Goal: Task Accomplishment & Management: Manage account settings

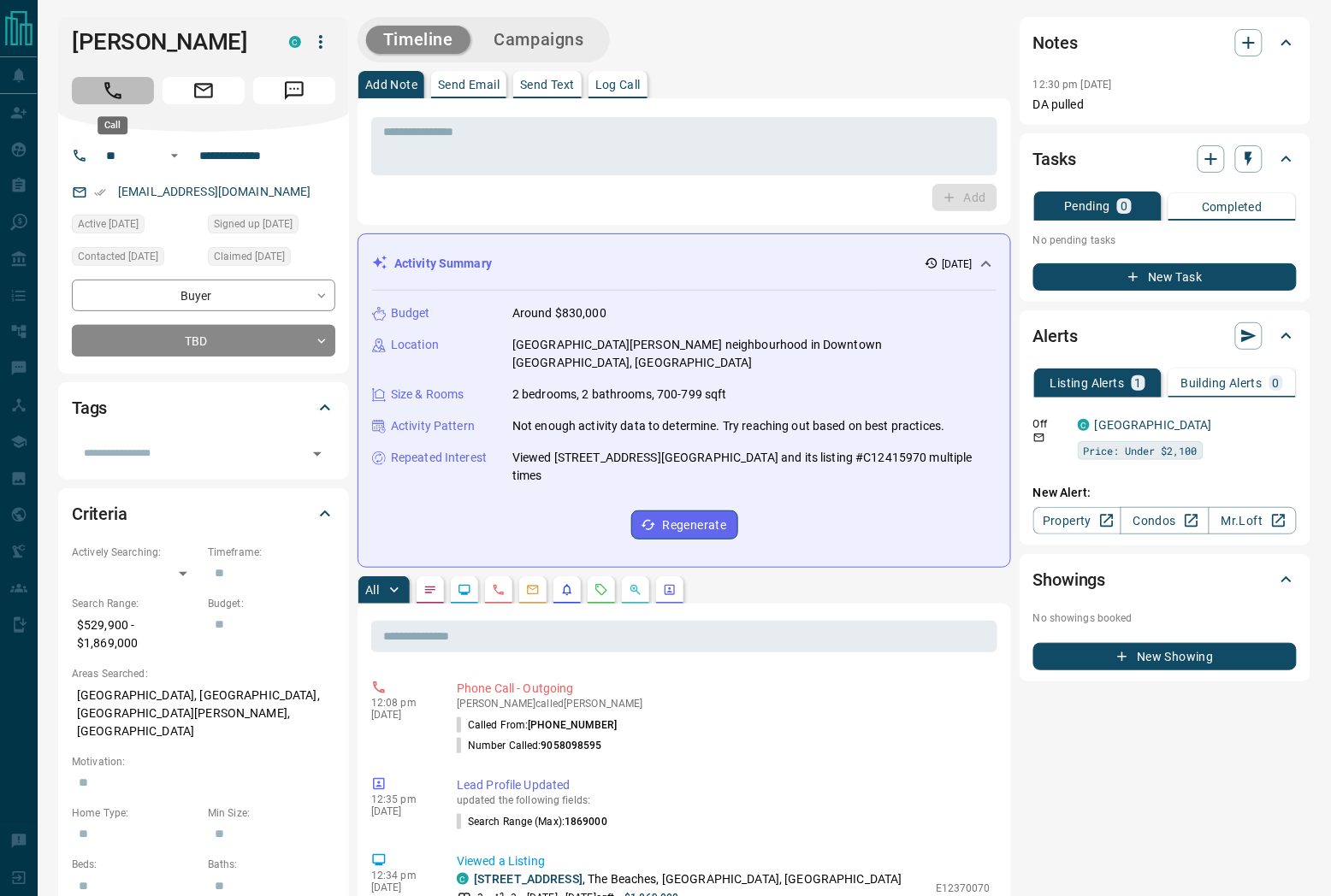
click at [81, 96] on button "Call" at bounding box center [113, 91] width 82 height 27
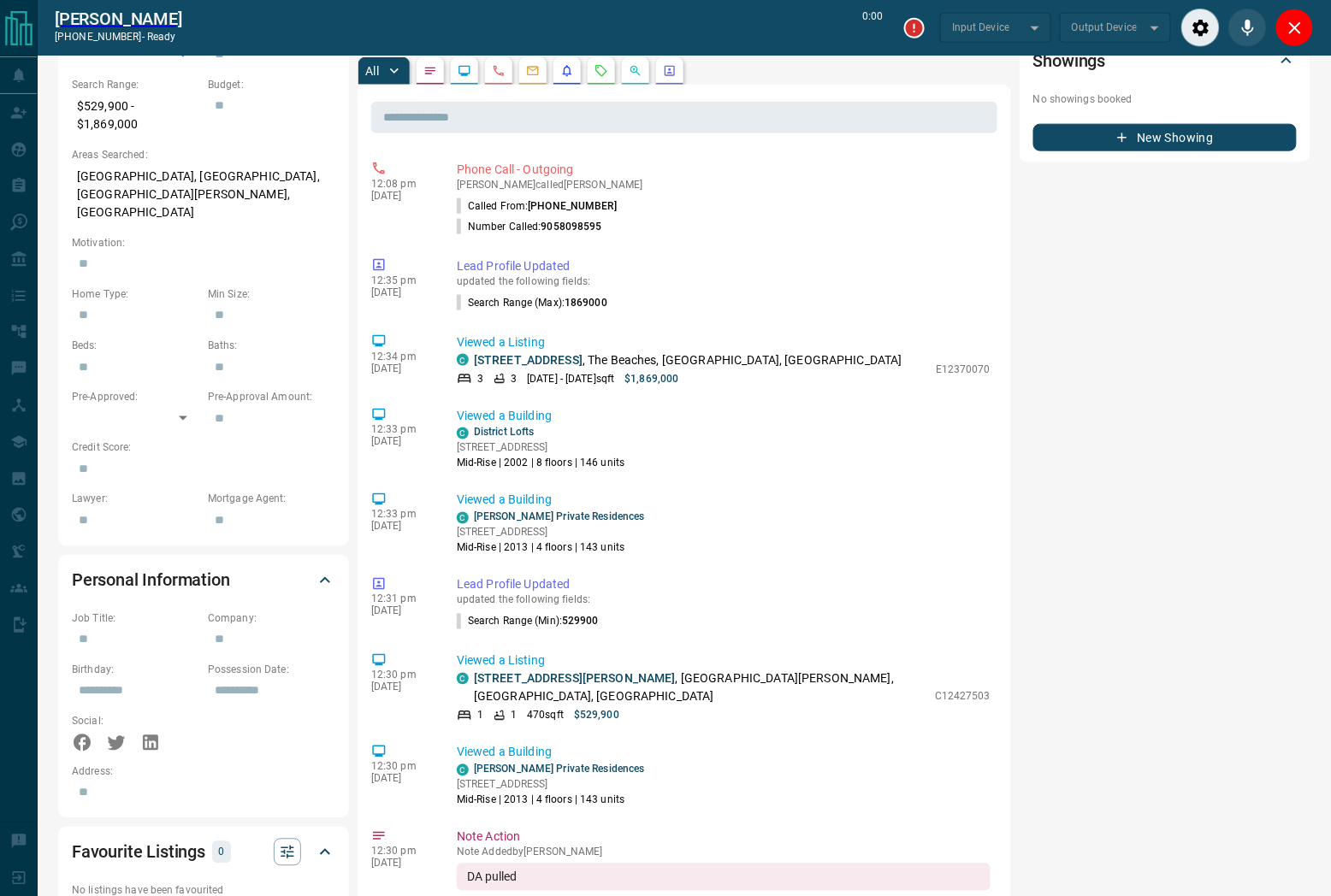
scroll to position [664, 0]
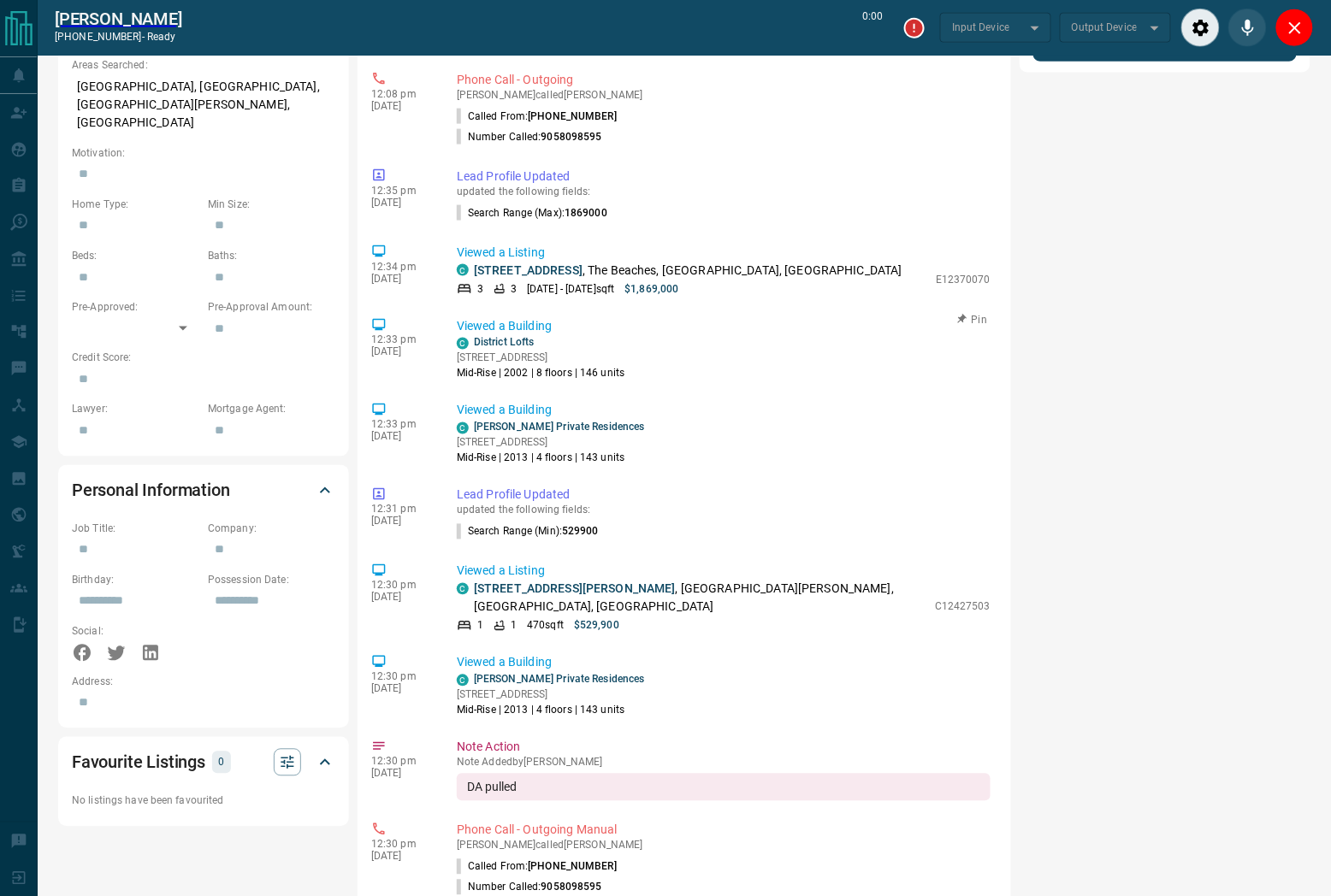
type input "*******"
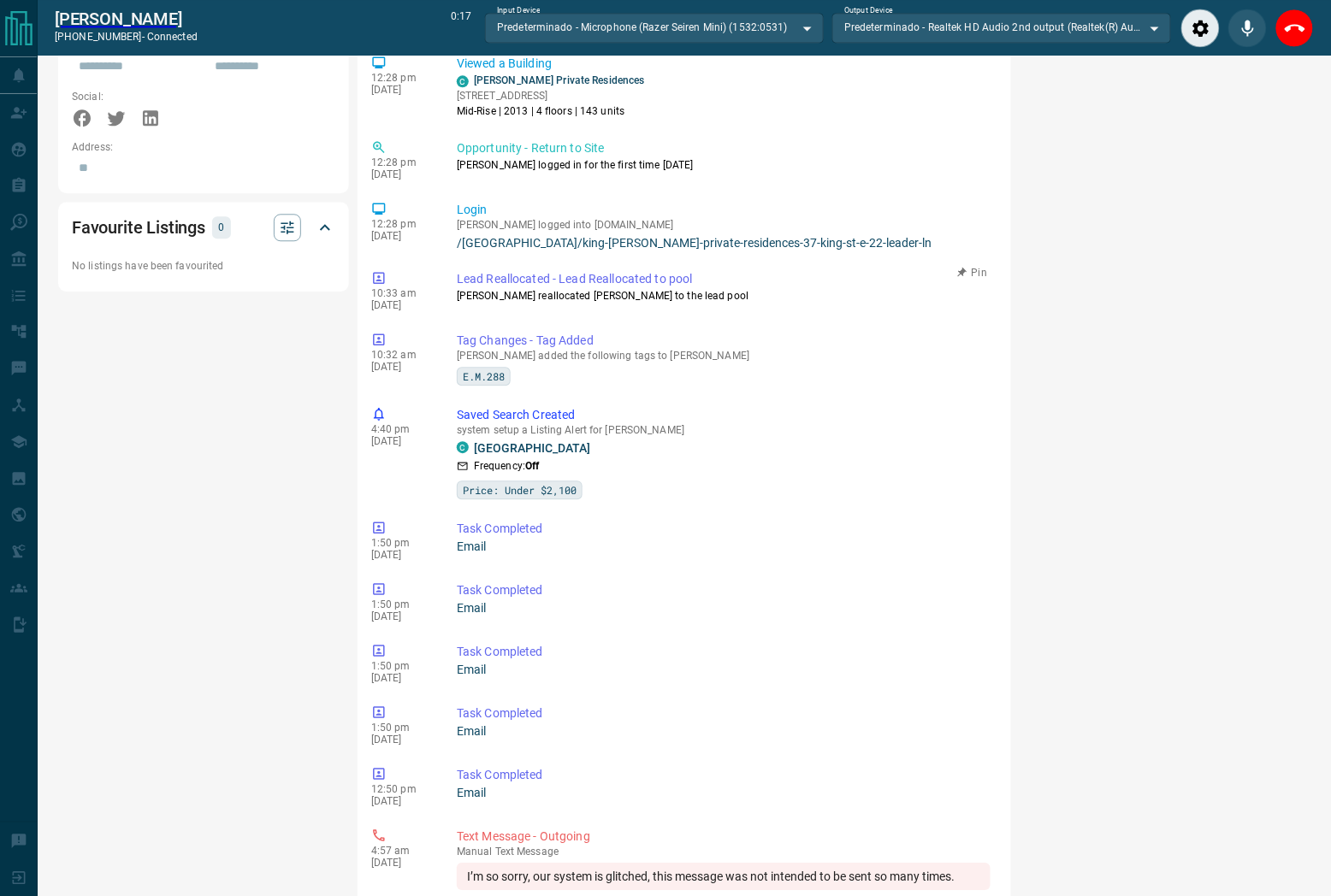
scroll to position [686, 0]
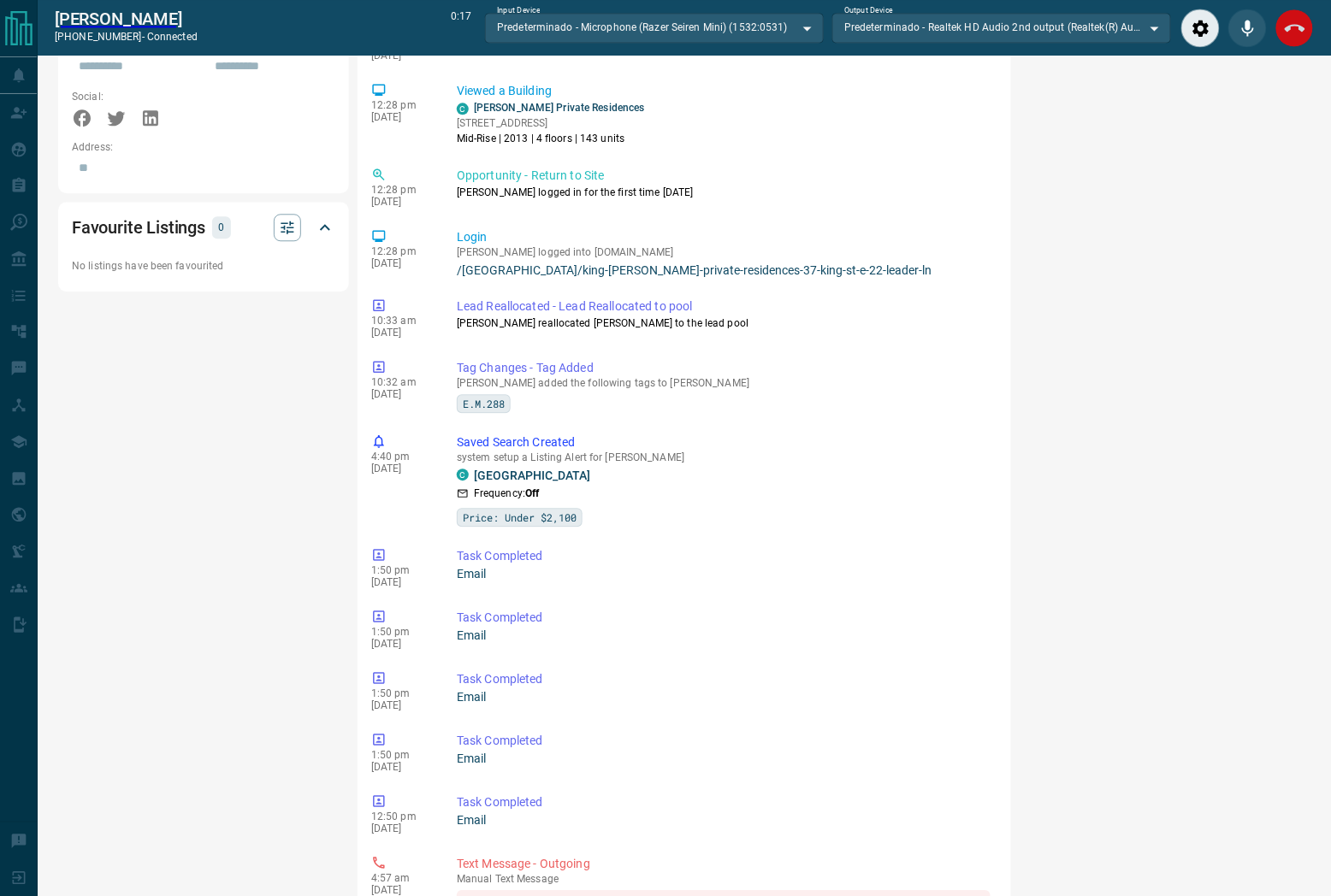
click at [1303, 26] on icon "End Call" at bounding box center [1295, 28] width 21 height 21
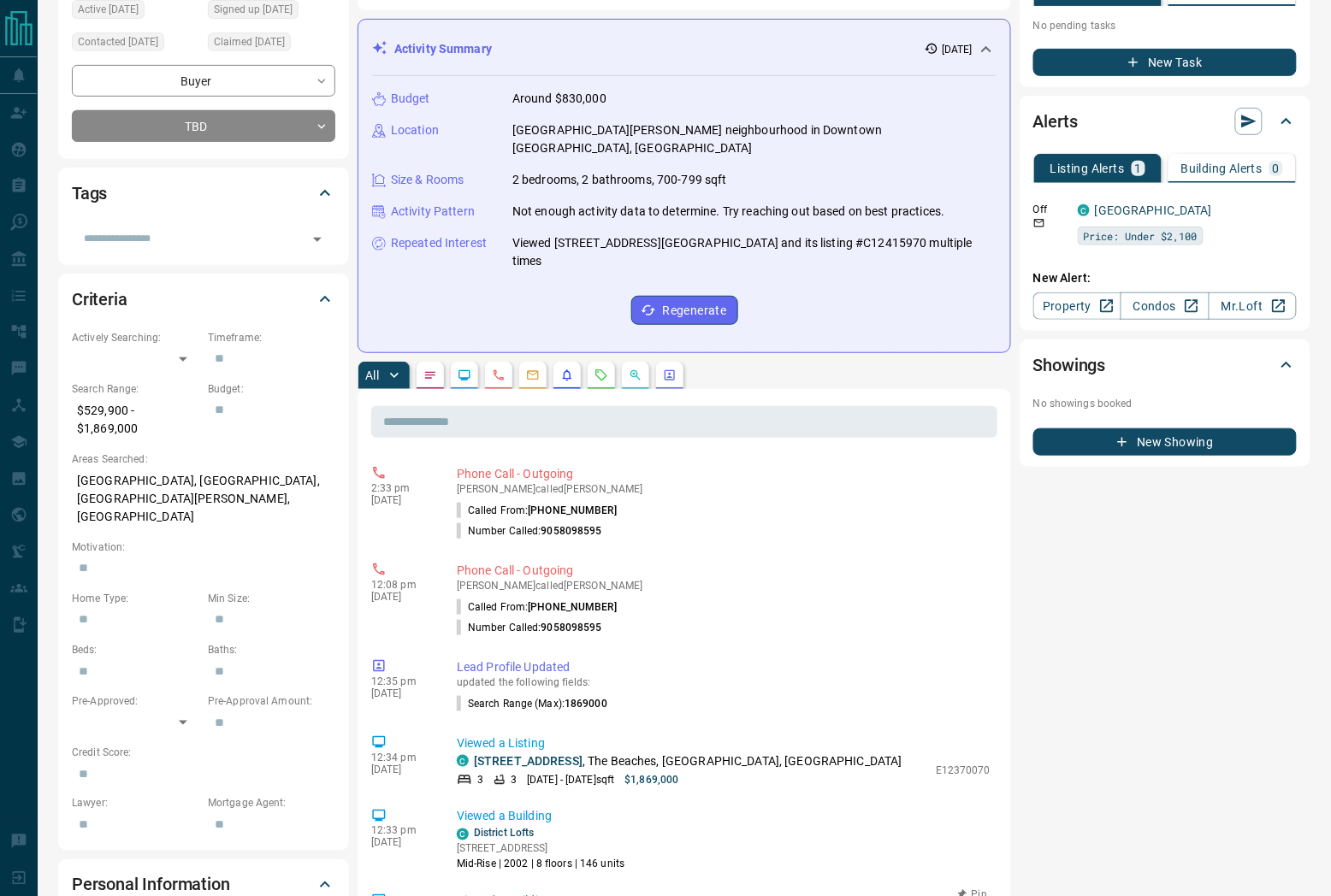
scroll to position [0, 0]
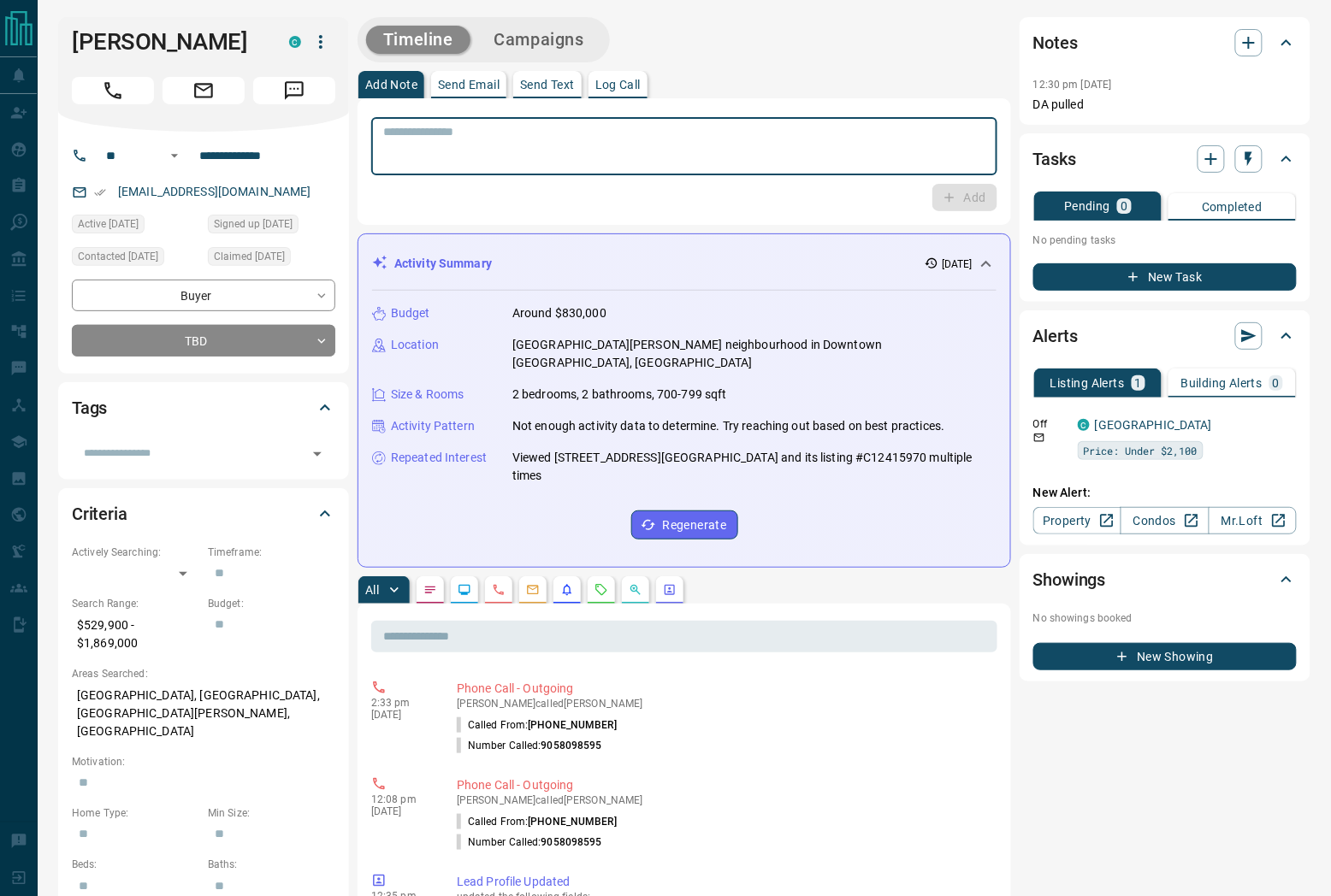
click at [562, 145] on textarea at bounding box center [684, 146] width 602 height 44
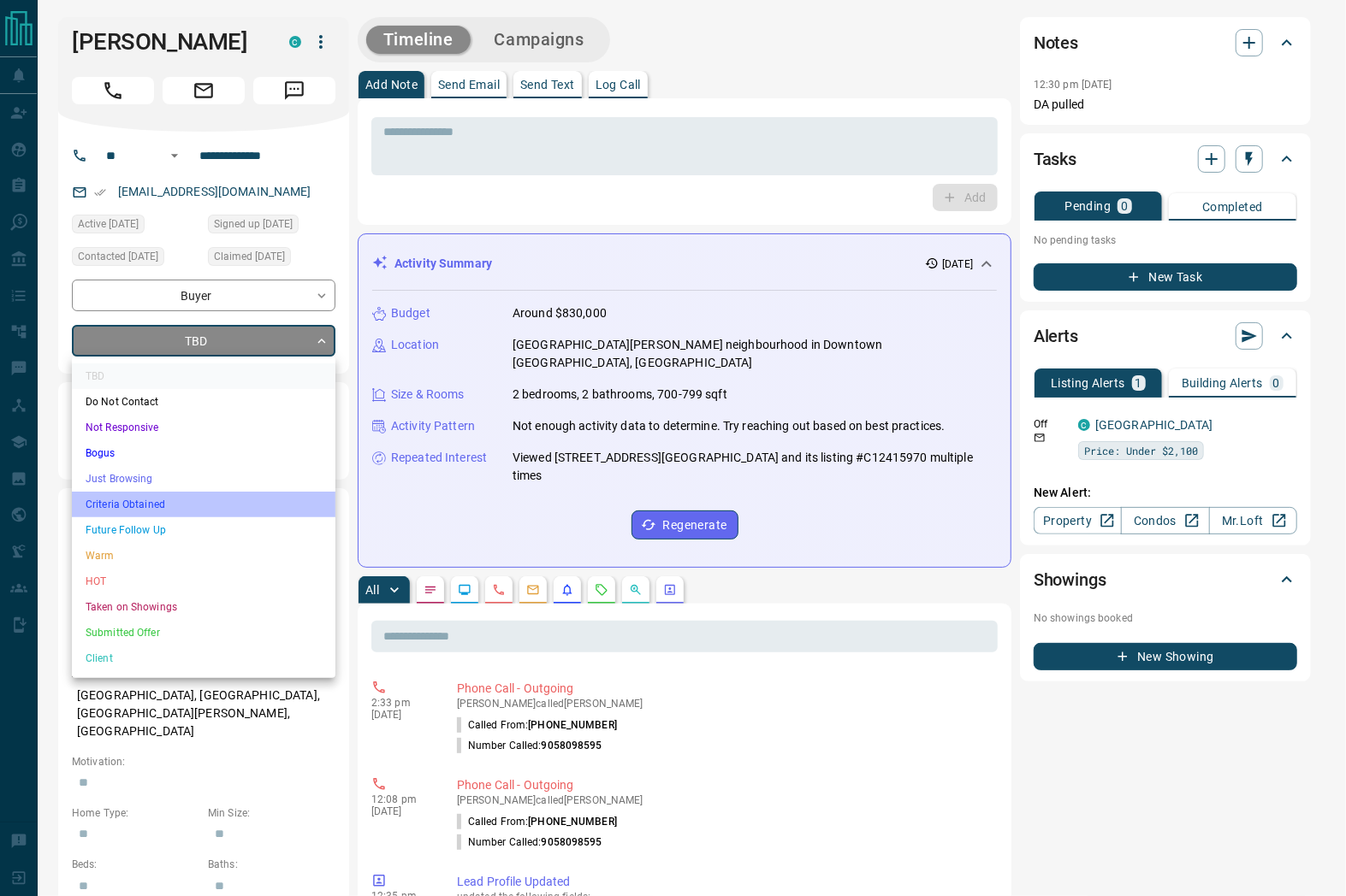
click at [131, 508] on li "Criteria Obtained" at bounding box center [204, 505] width 264 height 26
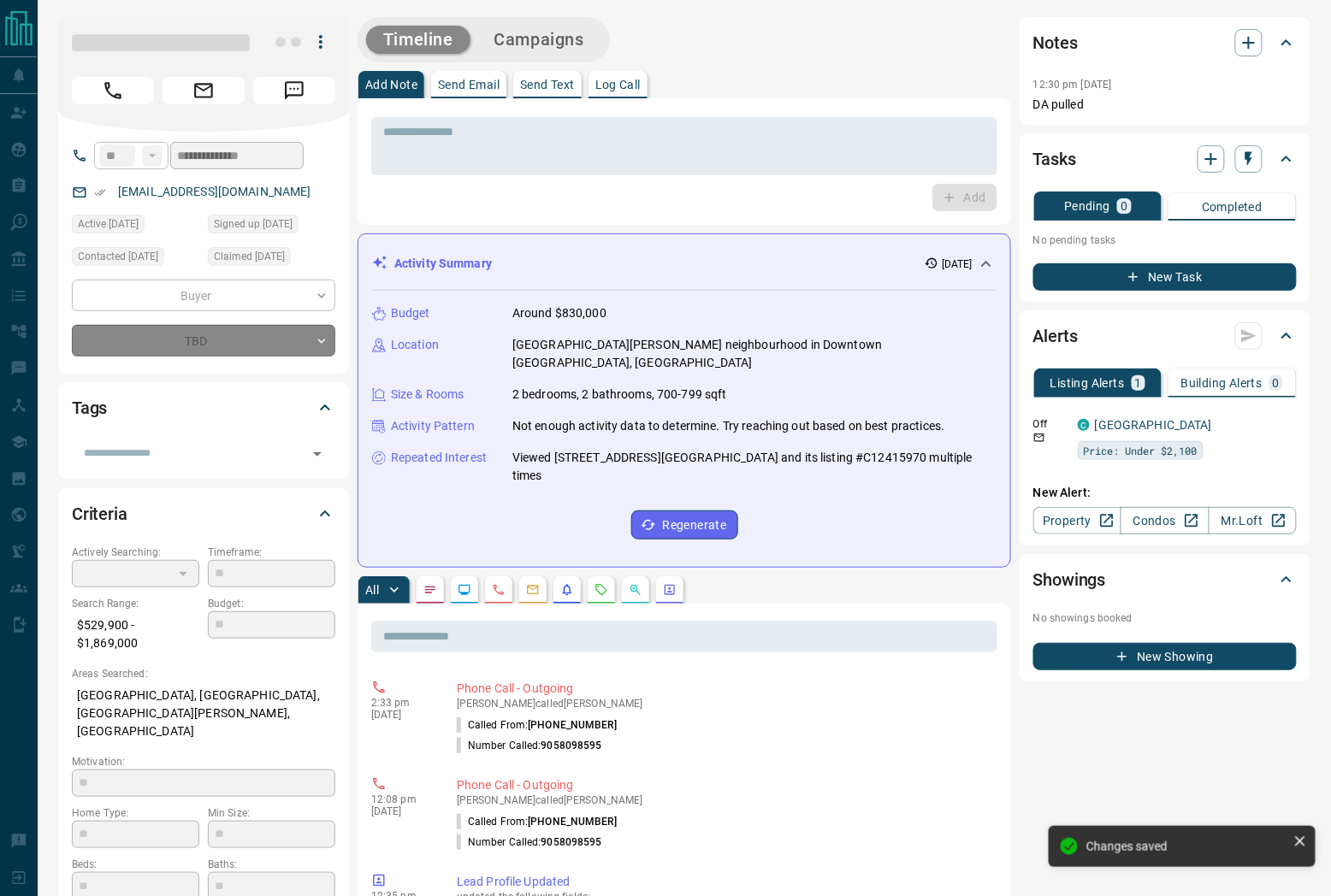
type input "*"
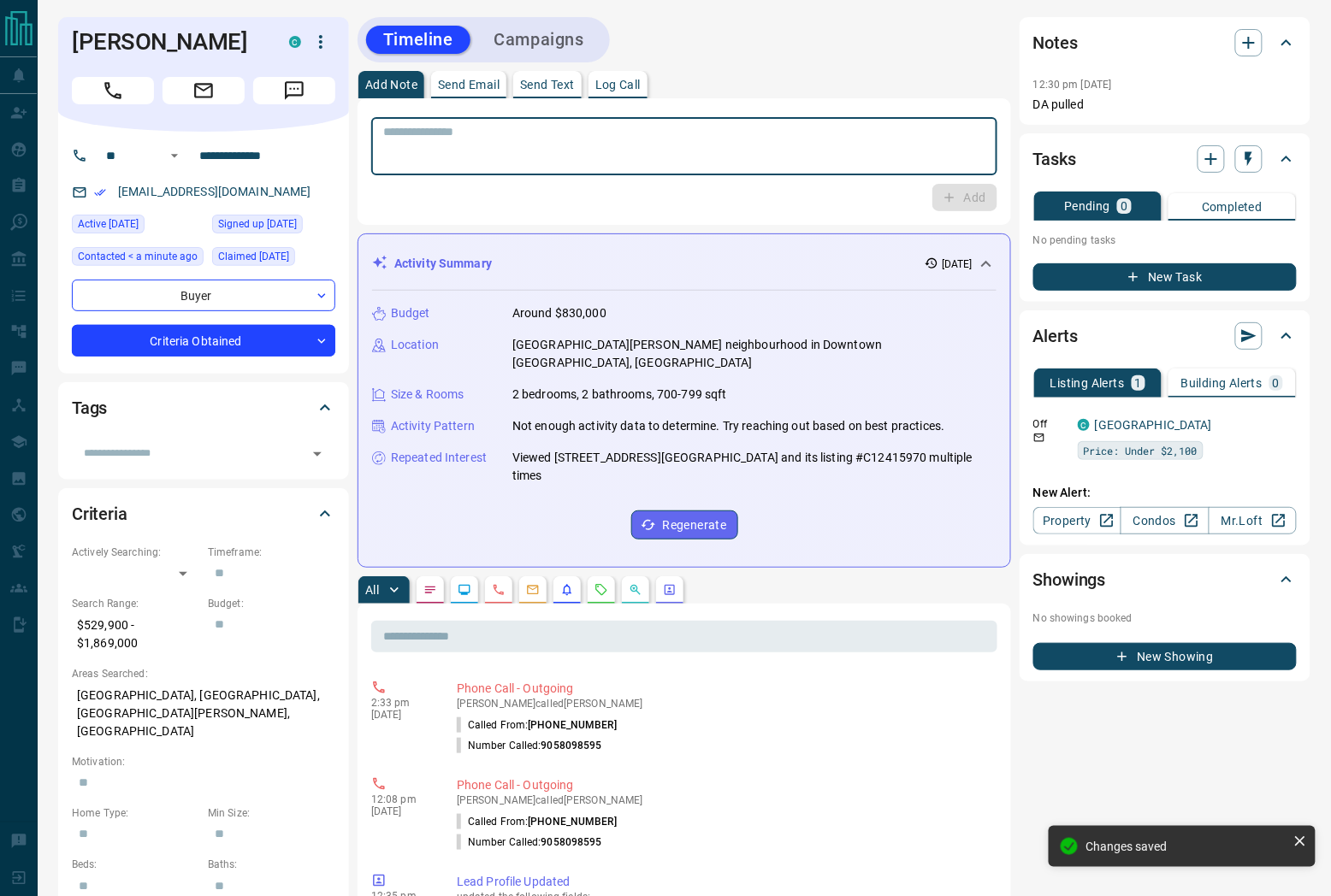
click at [514, 143] on textarea at bounding box center [684, 146] width 602 height 44
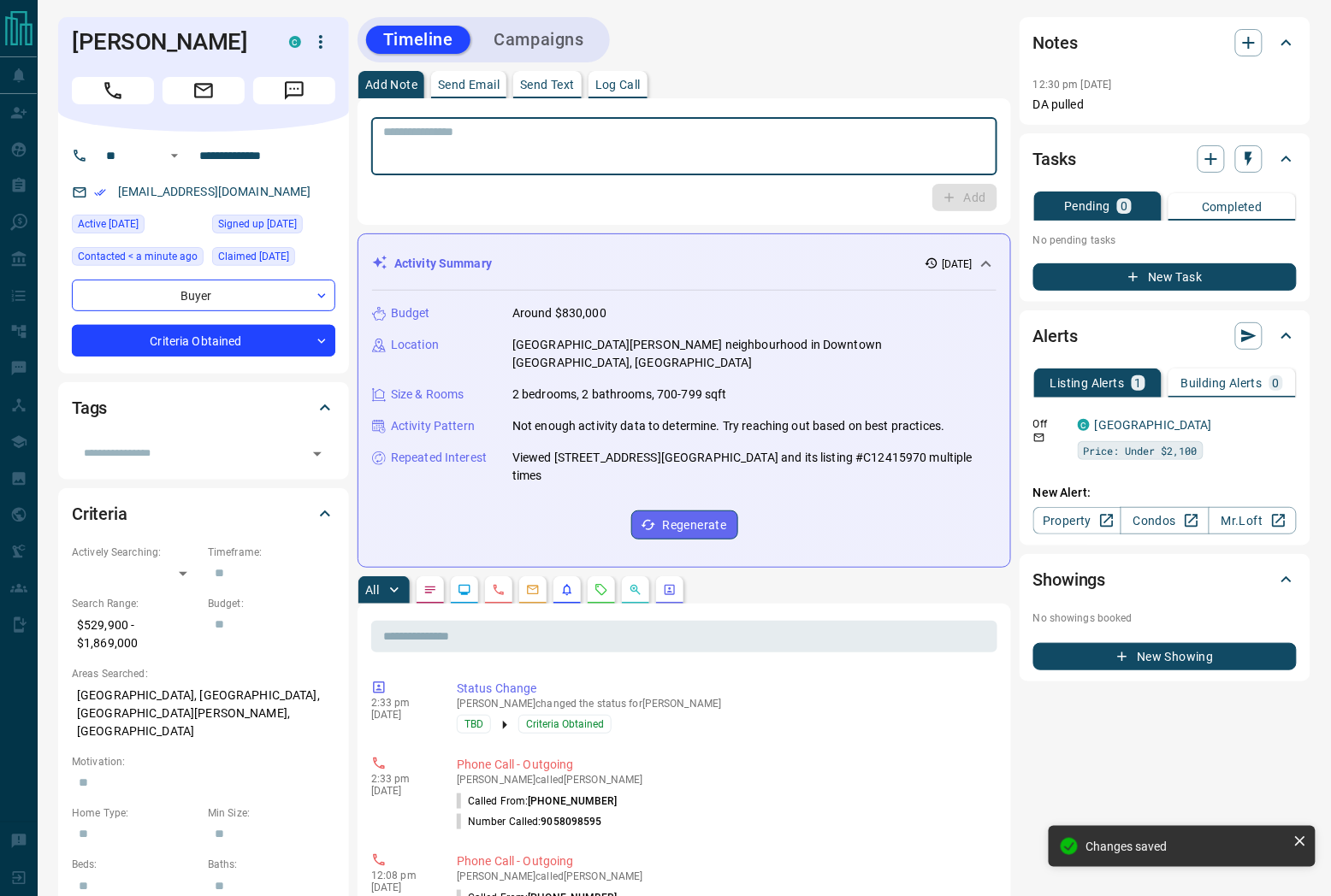
paste textarea "**********"
type textarea "**********"
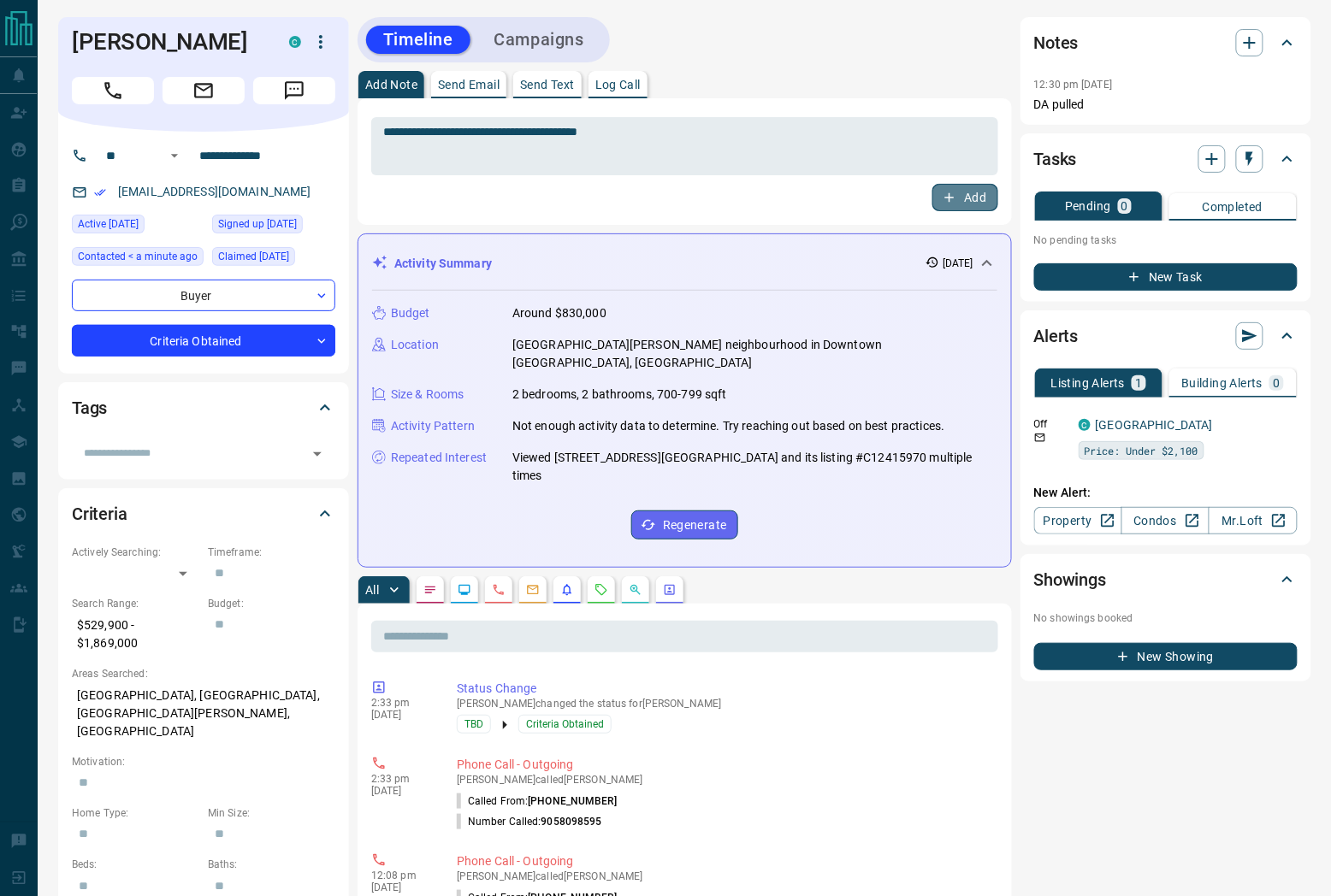
click at [962, 199] on button "Add" at bounding box center [965, 198] width 65 height 27
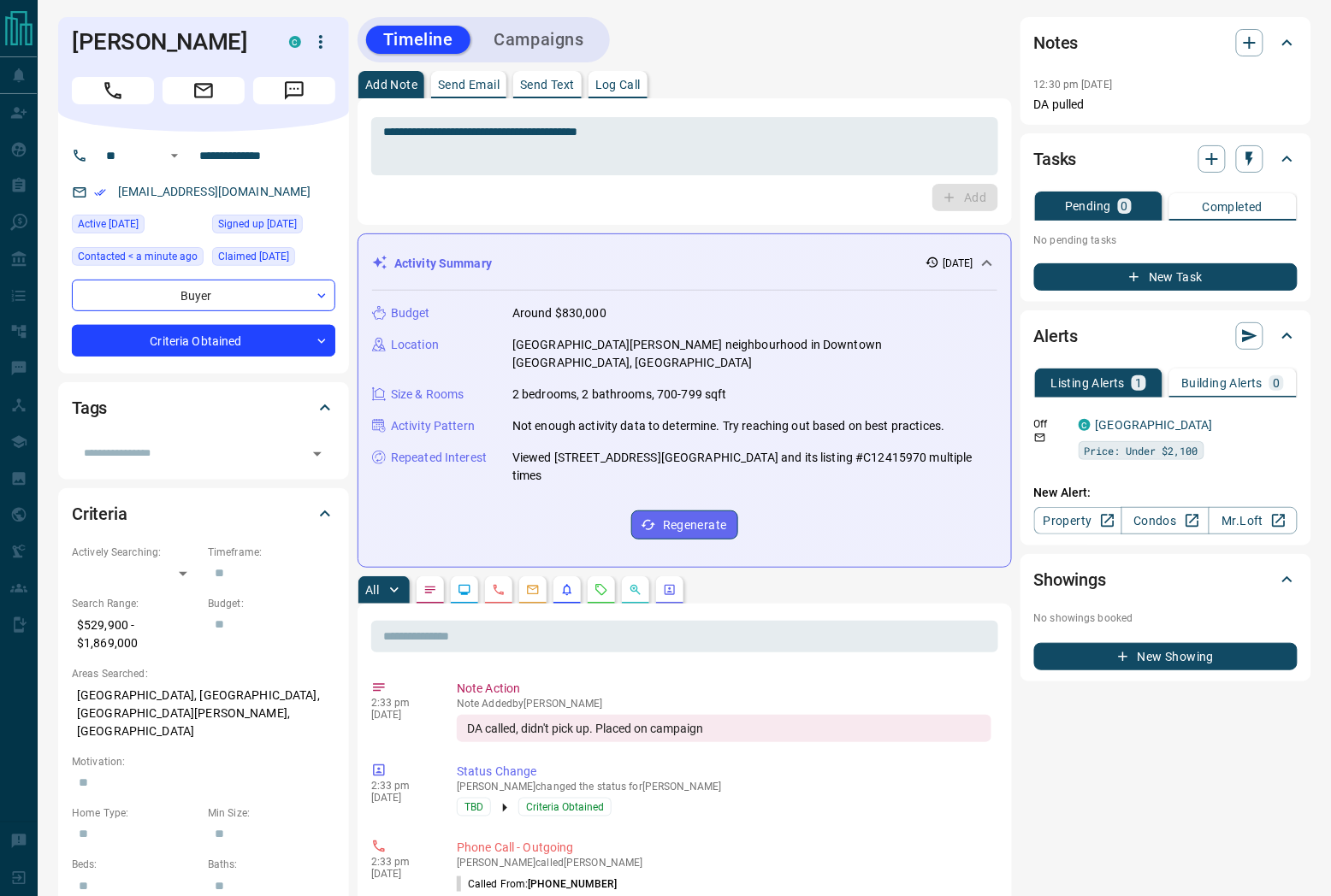
click at [518, 61] on div "Timeline Campaigns" at bounding box center [484, 39] width 253 height 45
click at [534, 55] on div "Timeline Campaigns" at bounding box center [484, 39] width 242 height 35
click at [528, 31] on button "Campaigns" at bounding box center [539, 39] width 124 height 28
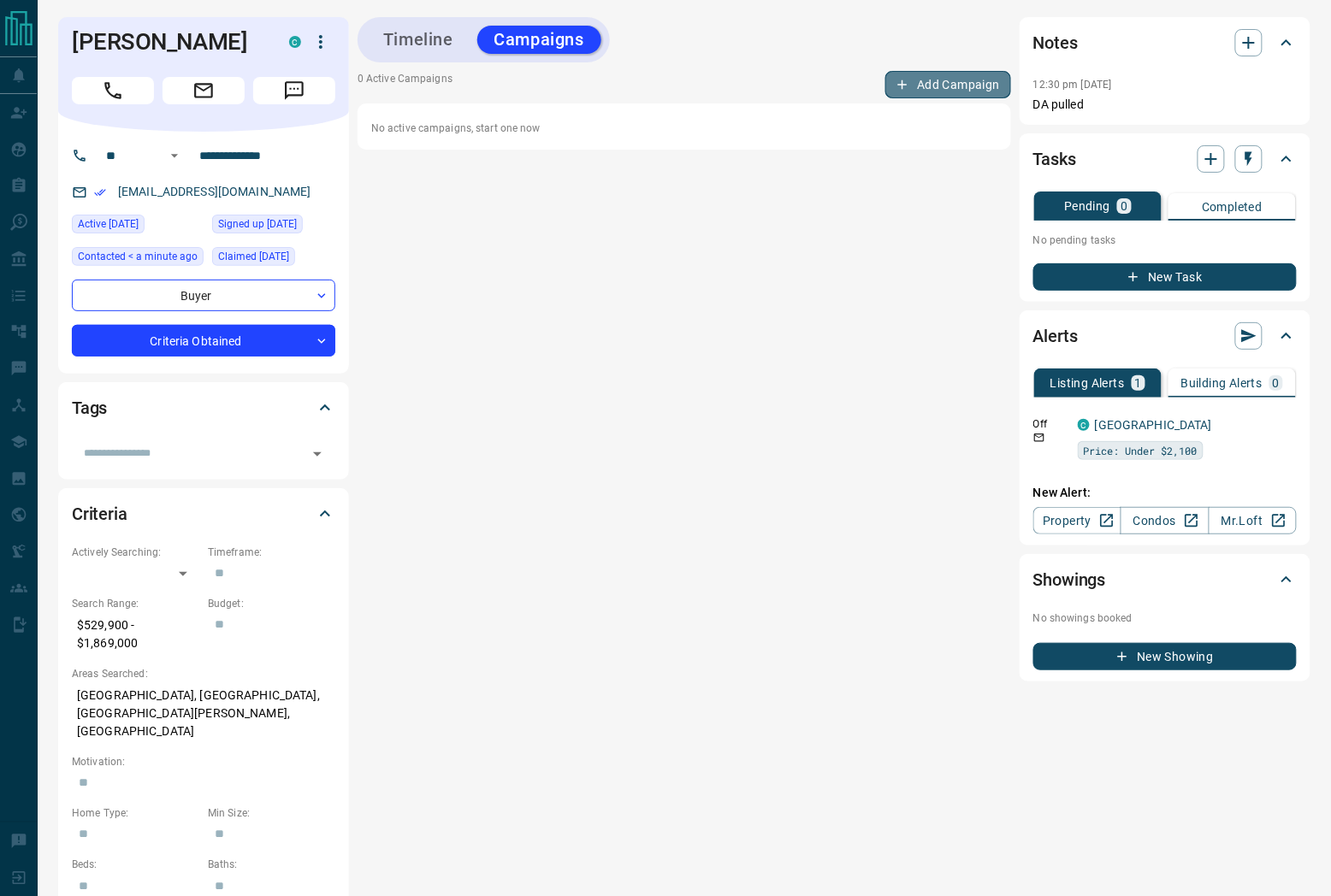
click at [970, 82] on button "Add Campaign" at bounding box center [948, 85] width 126 height 27
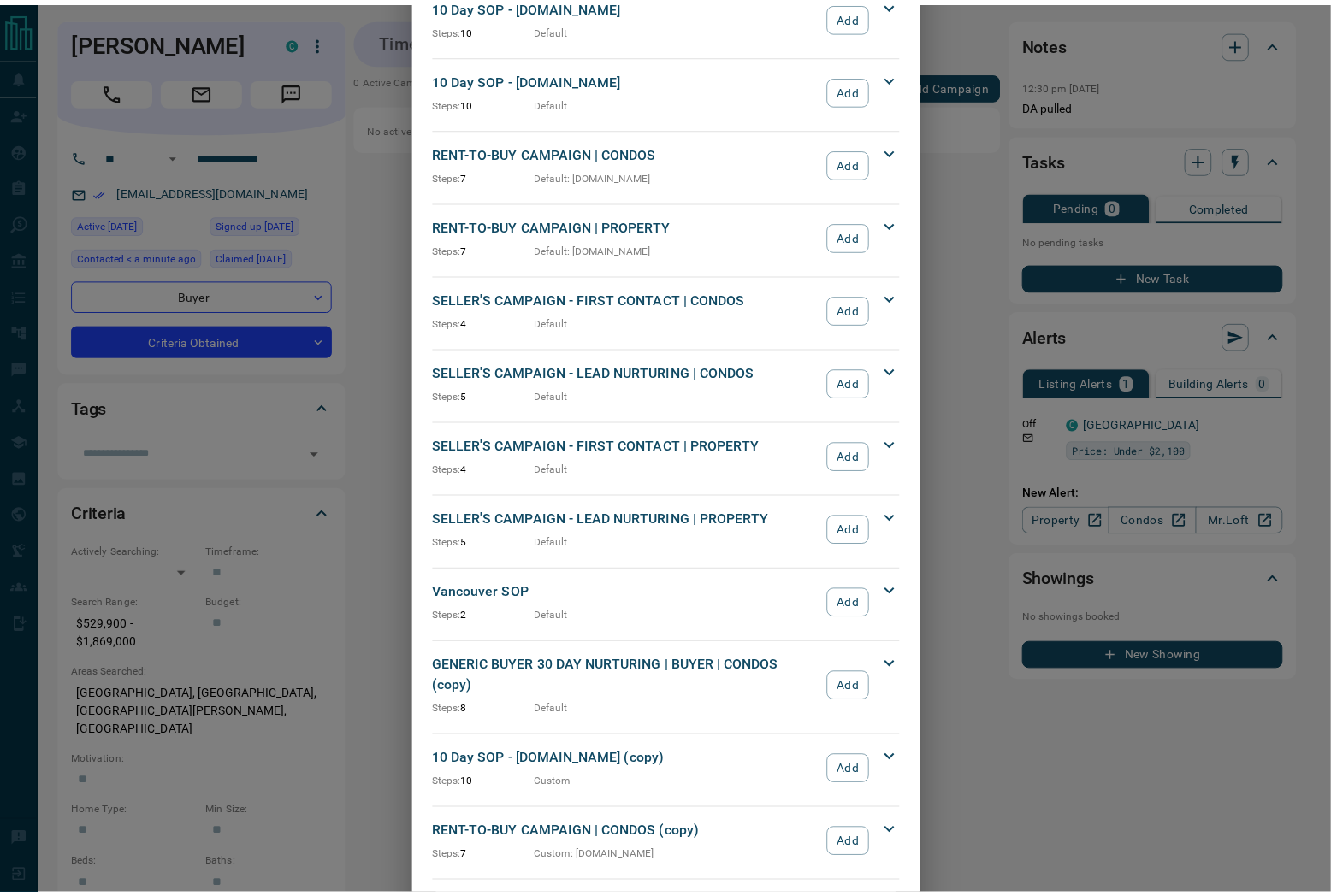
scroll to position [1634, 0]
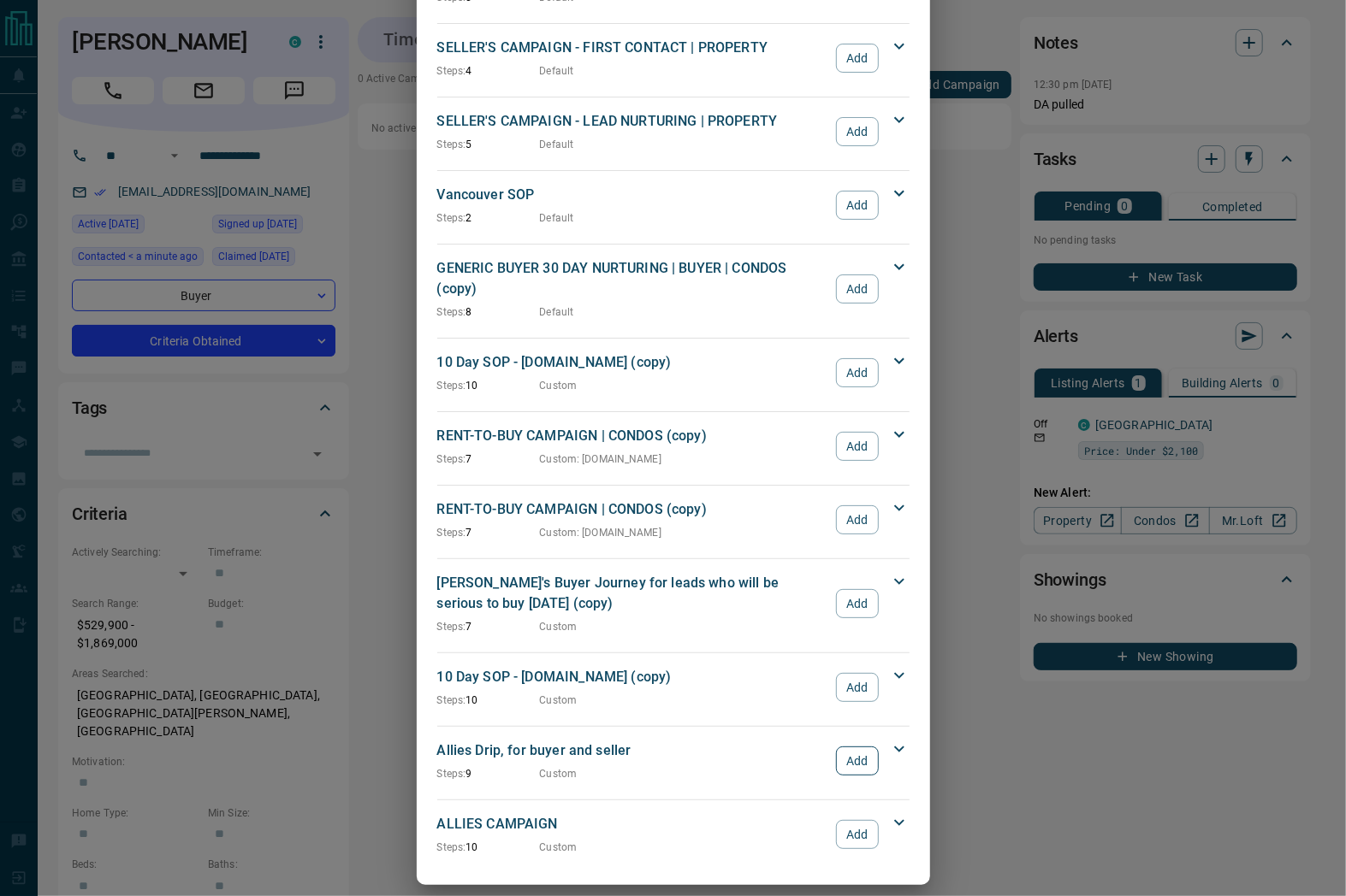
click at [861, 746] on button "Add" at bounding box center [856, 761] width 42 height 29
